Goal: Task Accomplishment & Management: Complete application form

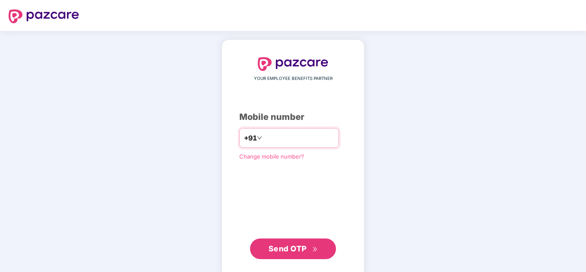
type input "**********"
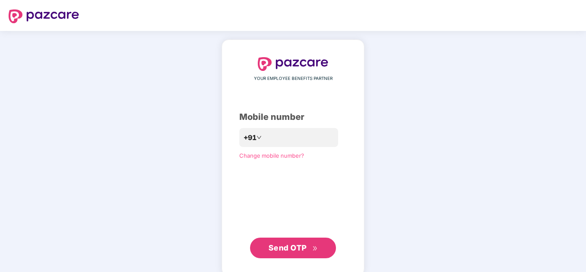
click at [271, 252] on span "Send OTP" at bounding box center [288, 247] width 38 height 9
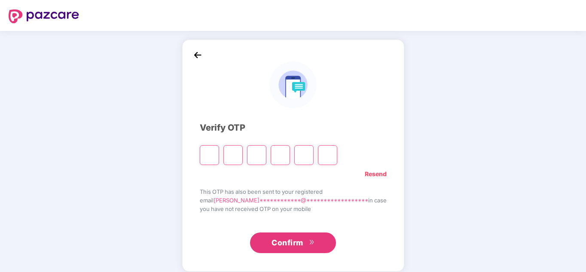
type input "*"
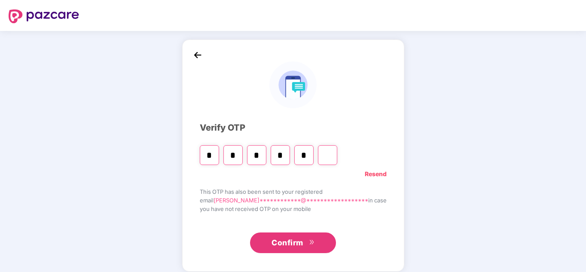
type input "*"
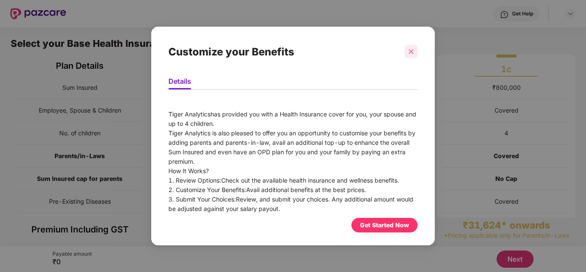
click at [408, 51] on div at bounding box center [411, 51] width 13 height 13
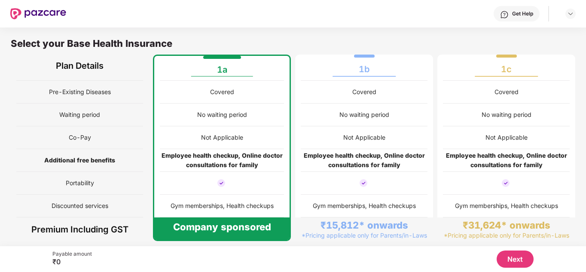
scroll to position [4, 0]
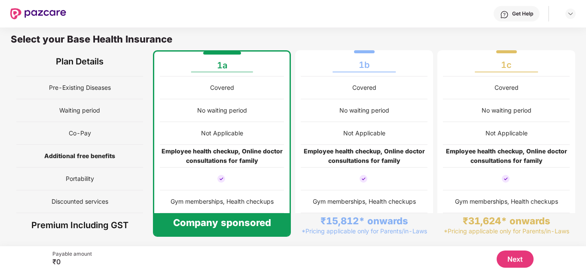
click at [519, 256] on button "Next" at bounding box center [515, 259] width 37 height 17
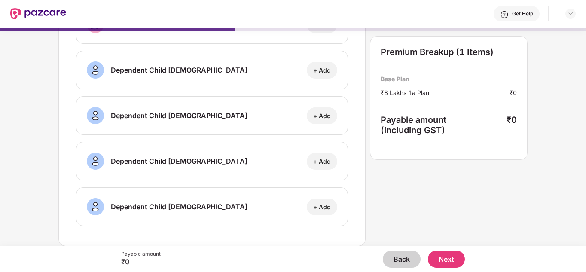
scroll to position [0, 0]
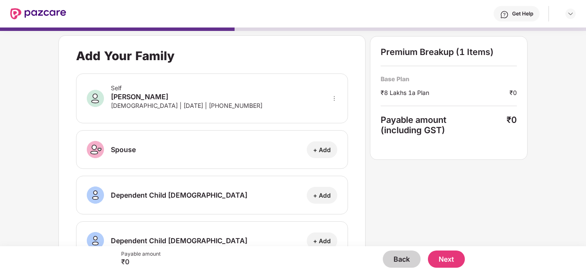
click at [450, 260] on button "Next" at bounding box center [446, 259] width 37 height 17
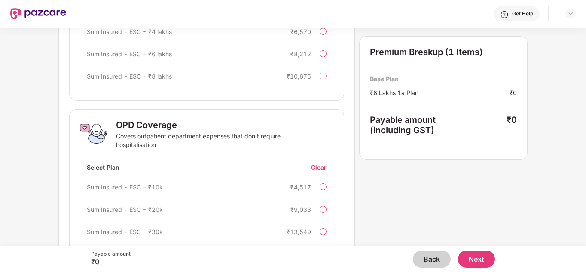
scroll to position [258, 0]
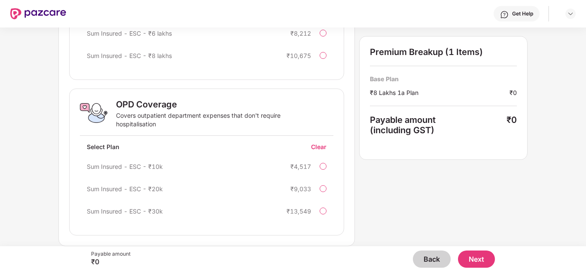
click at [482, 257] on button "Next" at bounding box center [476, 259] width 37 height 17
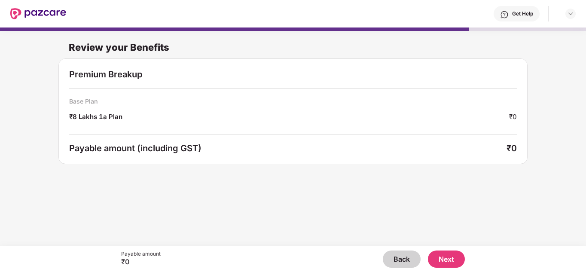
click at [445, 254] on button "Next" at bounding box center [446, 259] width 37 height 17
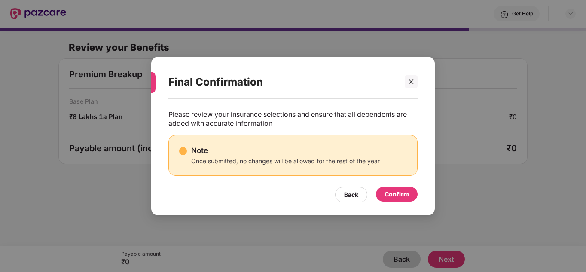
click at [396, 194] on div "Confirm" at bounding box center [397, 194] width 25 height 9
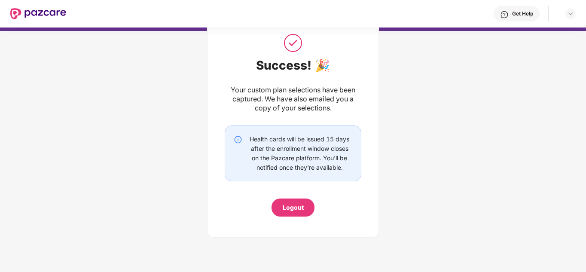
scroll to position [0, 0]
